Goal: Check status: Check status

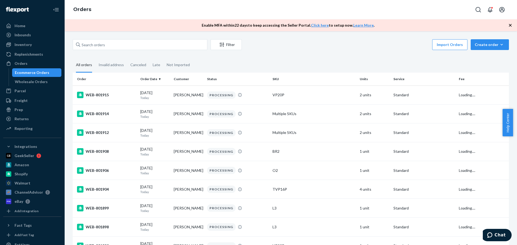
click at [509, 24] on icon "button" at bounding box center [509, 25] width 5 height 5
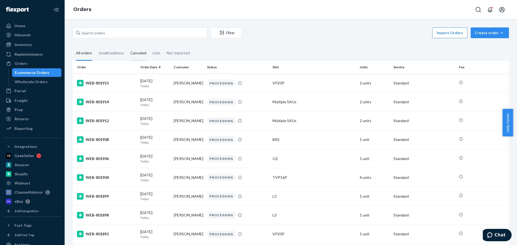
click at [135, 52] on div "Canceled" at bounding box center [138, 53] width 16 height 15
click at [127, 46] on input "Canceled" at bounding box center [127, 46] width 0 height 0
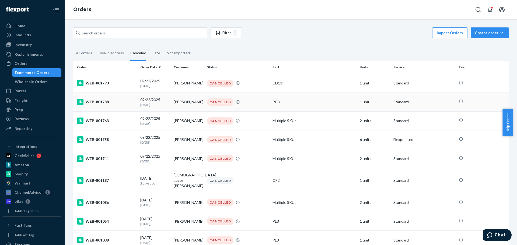
click at [104, 102] on div "WEB-801788" at bounding box center [106, 102] width 59 height 6
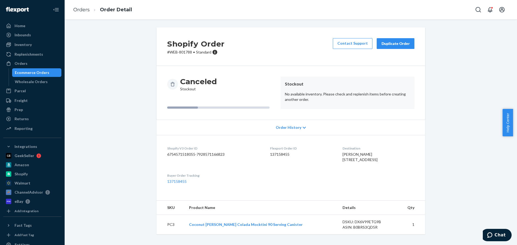
click at [183, 53] on p "# WEB-801788 • Standard" at bounding box center [195, 52] width 57 height 5
copy p "801788"
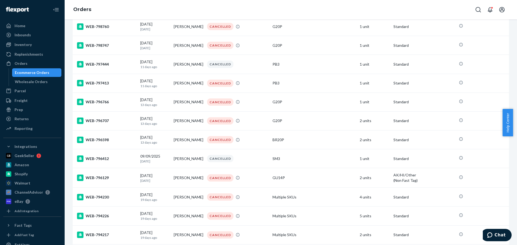
scroll to position [566, 0]
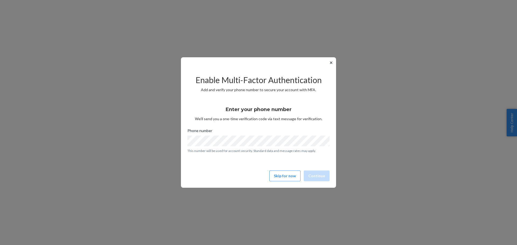
click at [331, 63] on button "✕" at bounding box center [331, 62] width 6 height 6
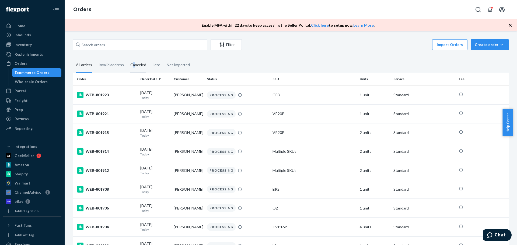
click at [133, 65] on div "Canceled" at bounding box center [138, 65] width 16 height 15
click at [136, 66] on div "Canceled" at bounding box center [138, 65] width 16 height 15
click at [127, 58] on input "Canceled" at bounding box center [127, 58] width 0 height 0
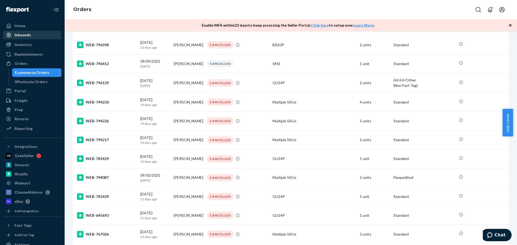
scroll to position [666, 0]
